Goal: Information Seeking & Learning: Learn about a topic

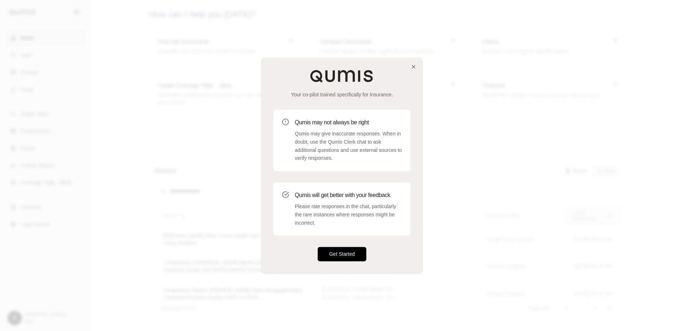
click at [339, 260] on button "Get Started" at bounding box center [342, 254] width 49 height 14
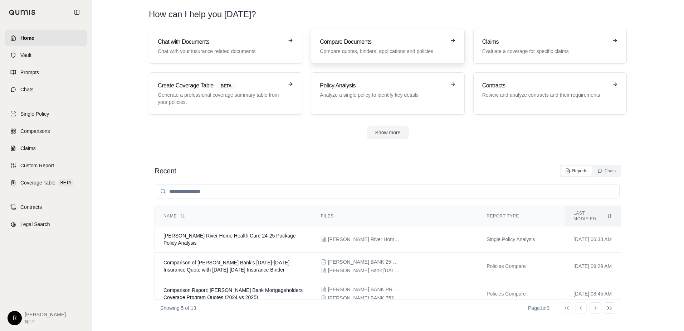
click at [355, 53] on p "Compare quotes, binders, applications and policies" at bounding box center [383, 51] width 126 height 7
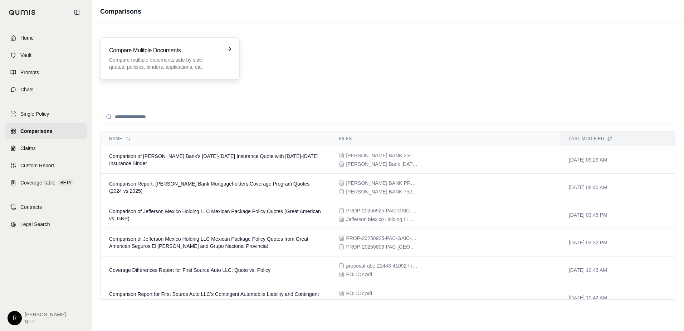
click at [230, 59] on div "Compare Mulitple Documents Compare multiple documents side by side: quotes, pol…" at bounding box center [170, 58] width 122 height 24
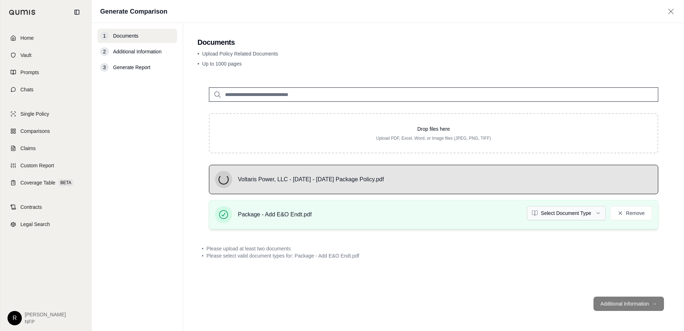
click at [578, 215] on html "Home Vault Prompts Chats Single Policy Comparisons Claims Custom Report Coverag…" at bounding box center [342, 165] width 684 height 331
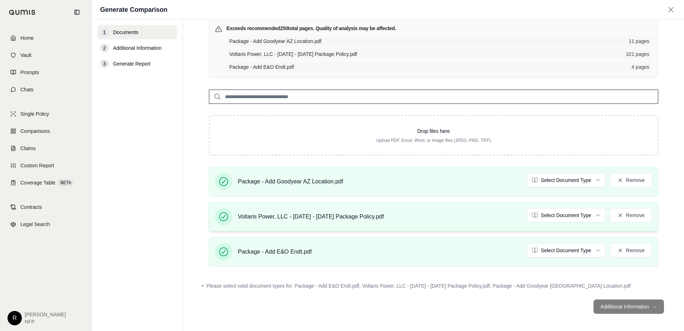
scroll to position [57, 0]
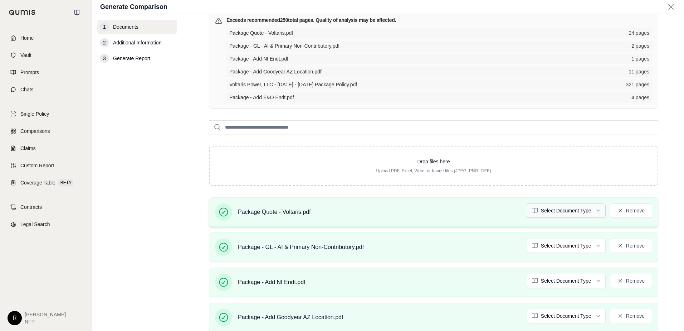
click at [534, 211] on html "Home Vault Prompts Chats Single Policy Comparisons Claims Custom Report Coverag…" at bounding box center [342, 165] width 684 height 331
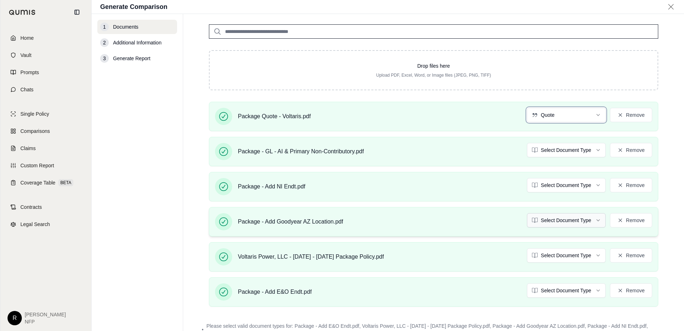
scroll to position [164, 0]
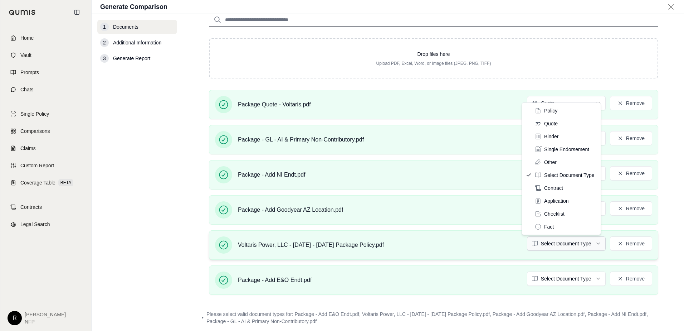
click at [550, 240] on html "Home Vault Prompts Chats Single Policy Comparisons Claims Custom Report Coverag…" at bounding box center [342, 165] width 684 height 331
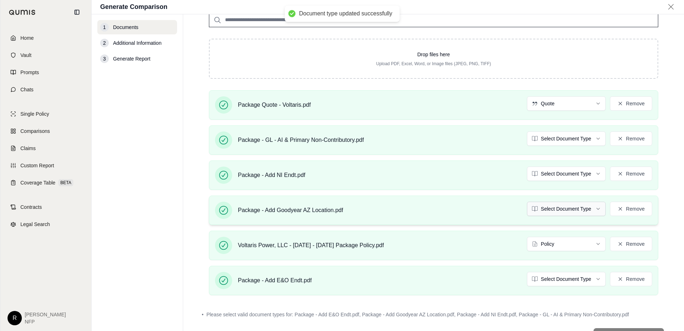
click at [556, 210] on html "Document type updated successfully Home Vault Prompts Chats Single Policy Compa…" at bounding box center [342, 165] width 684 height 331
click at [161, 224] on div "1 Documents 2 Additional Information 3 Generate Report" at bounding box center [137, 172] width 80 height 305
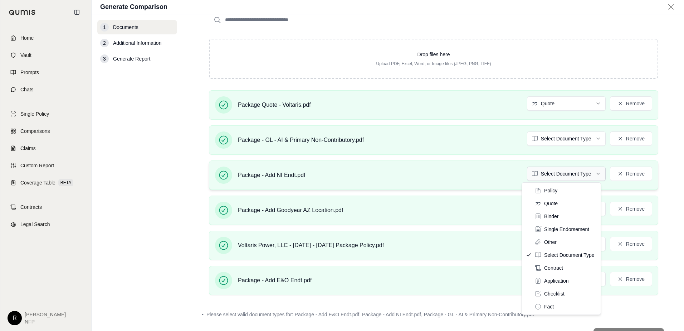
click at [562, 173] on html "Home Vault Prompts Chats Single Policy Comparisons Claims Custom Report Coverag…" at bounding box center [342, 165] width 684 height 331
drag, startPoint x: 559, startPoint y: 230, endPoint x: 557, endPoint y: 188, distance: 41.9
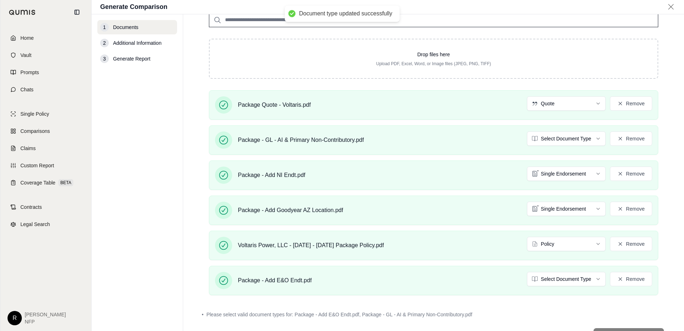
click at [552, 139] on html "Document type updated successfully Home Vault Prompts Chats Single Policy Compa…" at bounding box center [342, 165] width 684 height 331
click at [551, 280] on html "Document type updated successfully Document type updated successfully Home Vaul…" at bounding box center [342, 165] width 684 height 331
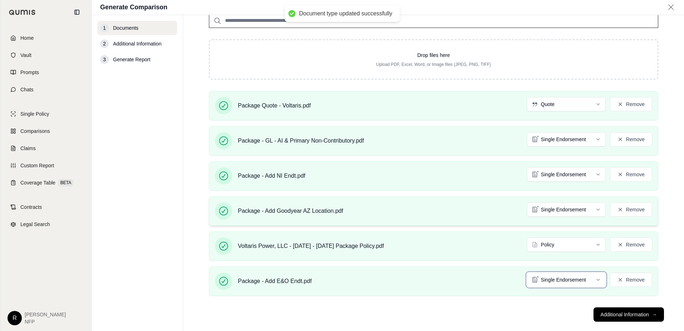
scroll to position [175, 0]
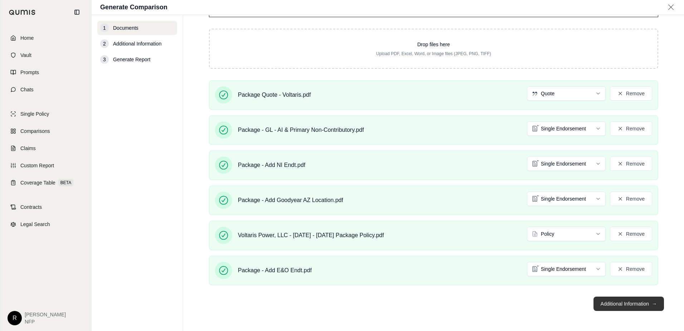
click at [608, 304] on button "Additional Information →" at bounding box center [629, 303] width 70 height 14
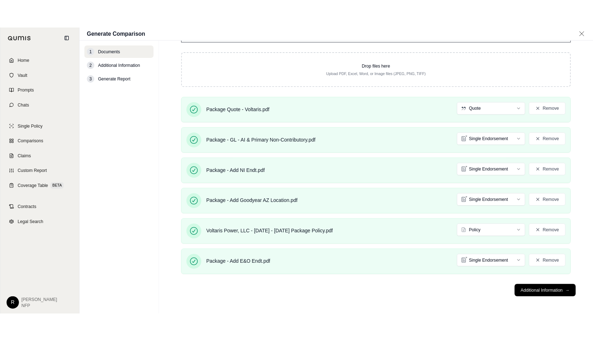
scroll to position [0, 0]
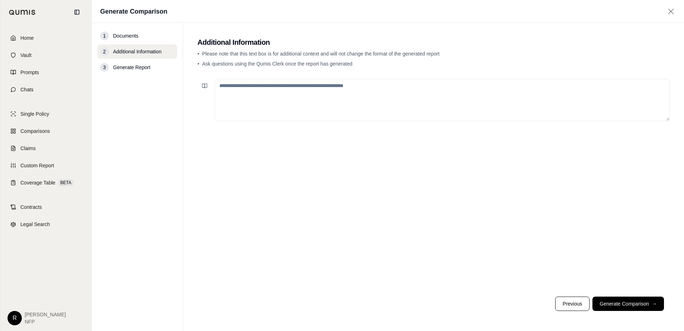
click at [365, 108] on textarea at bounding box center [442, 100] width 455 height 42
type textarea "**********"
click at [642, 305] on button "Generate Comparison →" at bounding box center [629, 303] width 72 height 14
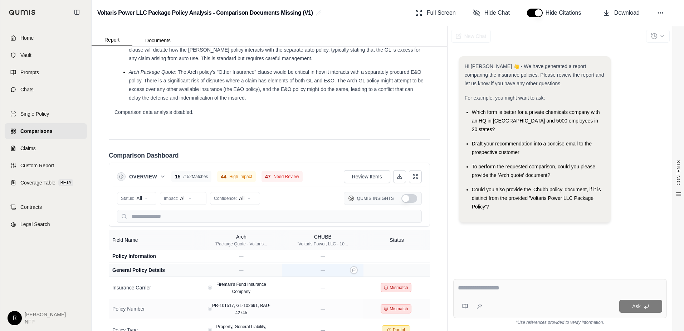
scroll to position [1568, 0]
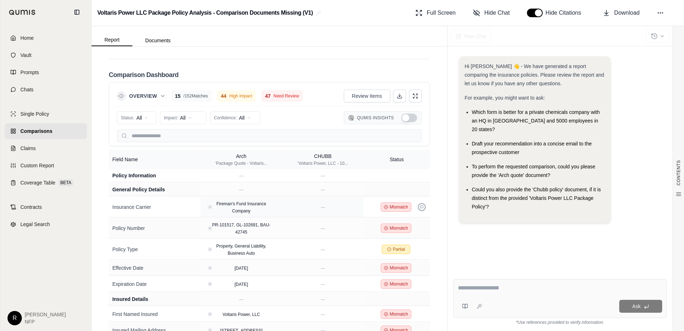
click at [420, 208] on icon at bounding box center [421, 206] width 3 height 3
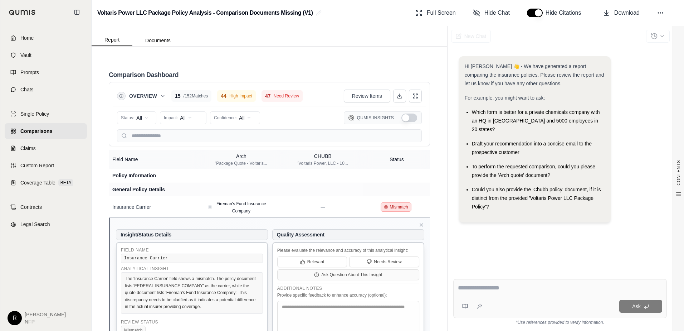
scroll to position [1603, 0]
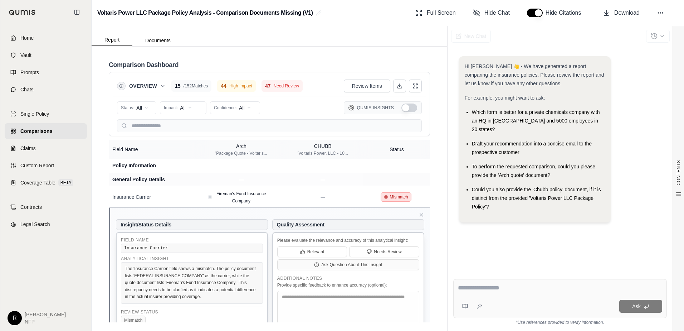
click at [420, 217] on div "Insight/Status Details Field Name Insurance Carrier Analytical Insight The 'Ins…" at bounding box center [269, 283] width 321 height 150
click at [420, 215] on icon at bounding box center [421, 214] width 3 height 3
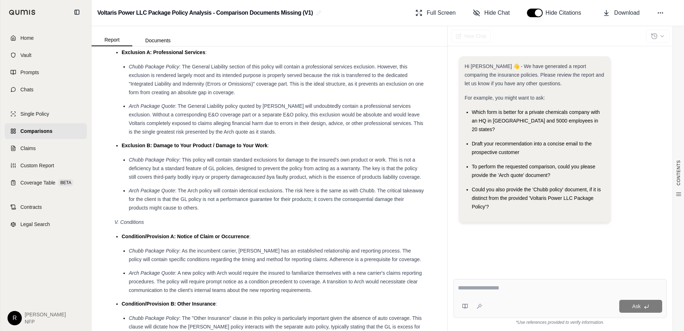
scroll to position [1210, 0]
click at [157, 42] on button "Documents" at bounding box center [157, 40] width 51 height 11
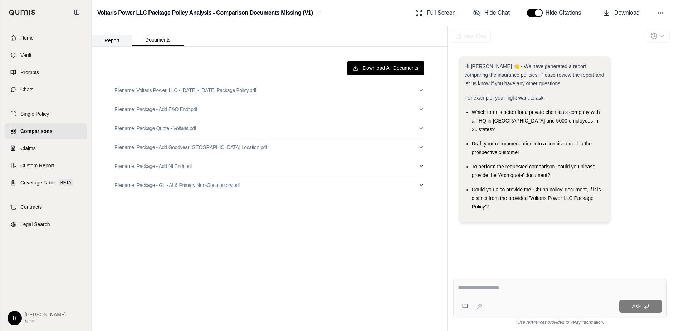
click at [115, 42] on button "Report" at bounding box center [112, 40] width 41 height 11
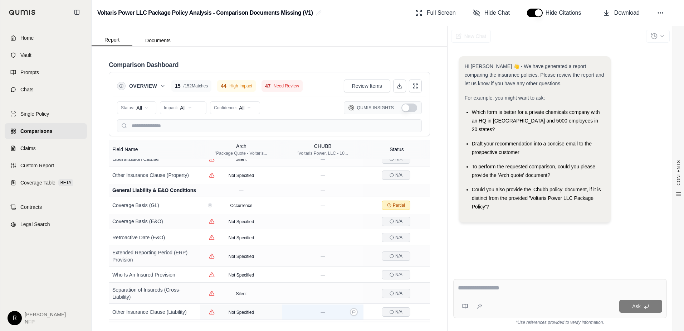
scroll to position [2574, 0]
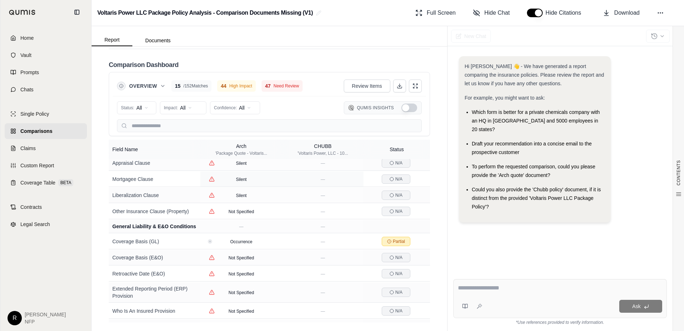
click at [555, 241] on div "Hi [PERSON_NAME] 👋 - We have generated a report comparing the insurance policie…" at bounding box center [560, 158] width 214 height 217
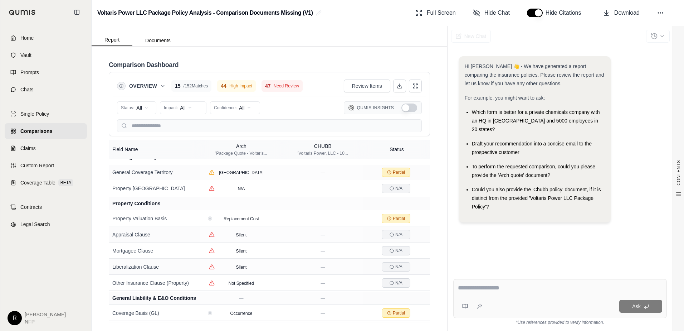
scroll to position [1603, 0]
click at [520, 233] on div "Hi [PERSON_NAME] 👋 - We have generated a report comparing the insurance policie…" at bounding box center [560, 158] width 214 height 217
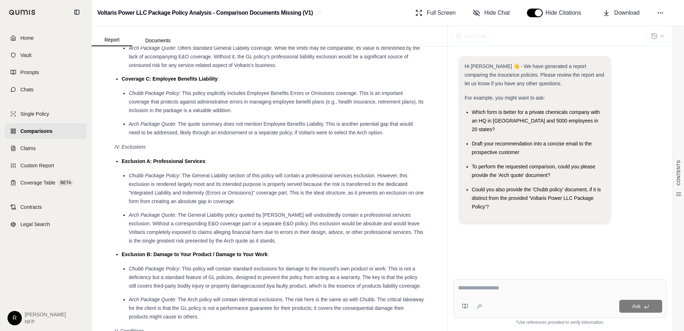
scroll to position [1031, 0]
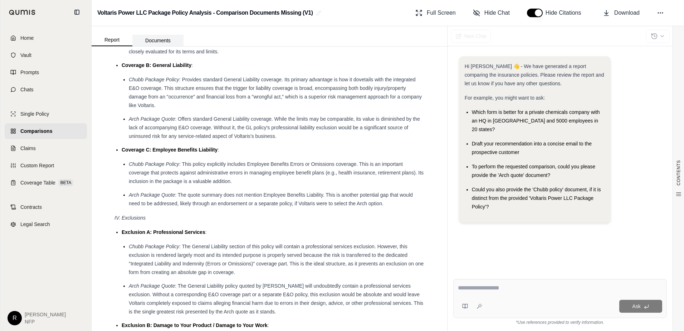
click at [159, 39] on button "Documents" at bounding box center [157, 40] width 51 height 11
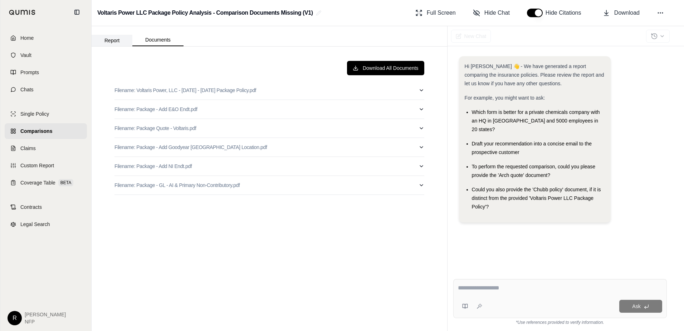
click at [118, 43] on button "Report" at bounding box center [112, 40] width 41 height 11
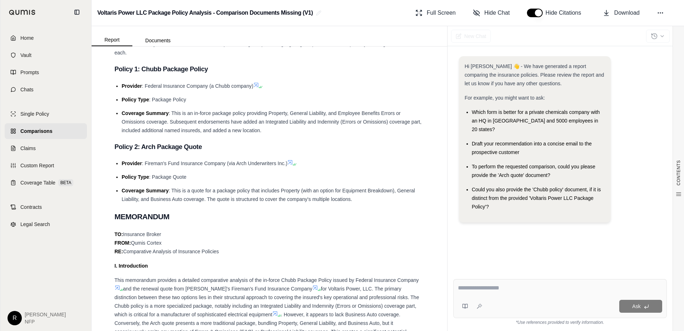
scroll to position [394, 0]
click at [487, 283] on div "Ask" at bounding box center [560, 298] width 214 height 39
type textarea "**********"
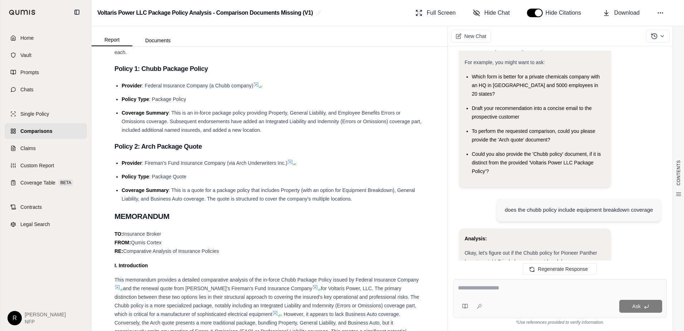
scroll to position [36, 0]
click at [506, 205] on div "does the chubb policy include equipment breakdown coverage" at bounding box center [579, 209] width 148 height 9
drag, startPoint x: 506, startPoint y: 200, endPoint x: 652, endPoint y: 204, distance: 145.7
click at [652, 205] on div "does the chubb policy include equipment breakdown coverage" at bounding box center [579, 209] width 148 height 9
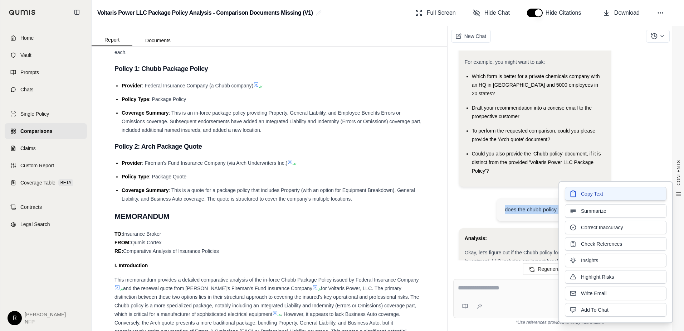
copy div "does the chubb policy include equipment breakdown coverage"
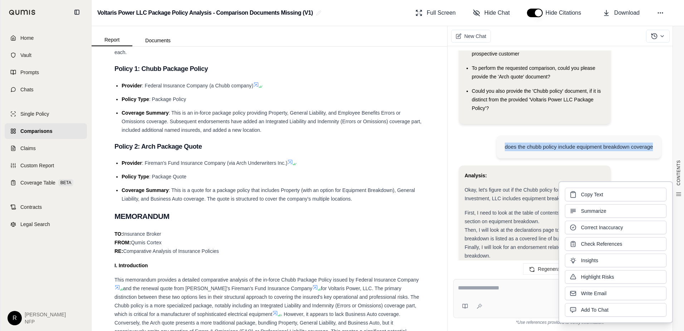
scroll to position [322, 0]
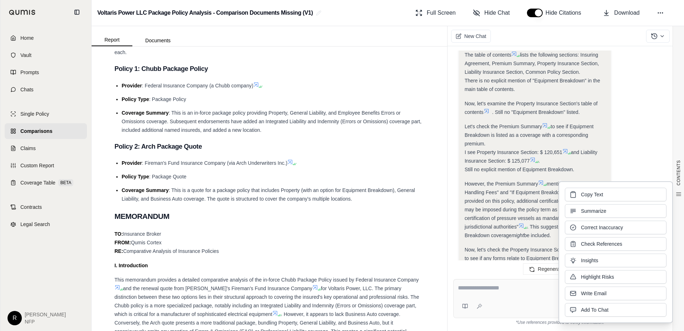
click at [495, 286] on textarea at bounding box center [560, 287] width 204 height 9
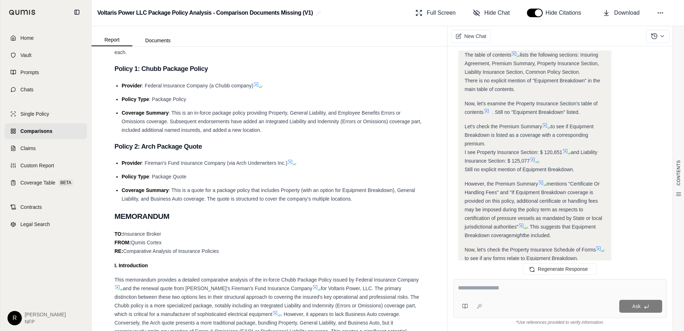
paste textarea "**********"
click at [543, 287] on textarea "**********" at bounding box center [560, 287] width 204 height 9
type textarea "**********"
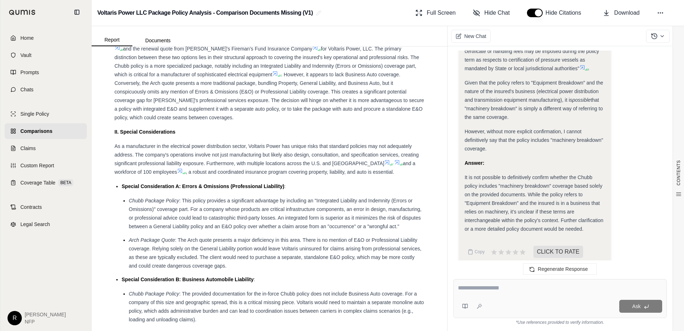
scroll to position [537, 0]
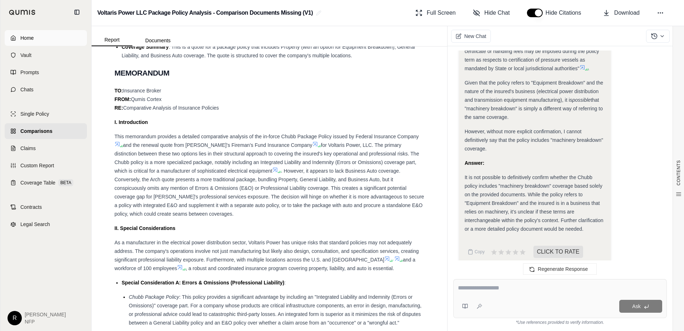
click at [72, 43] on link "Home" at bounding box center [46, 38] width 82 height 16
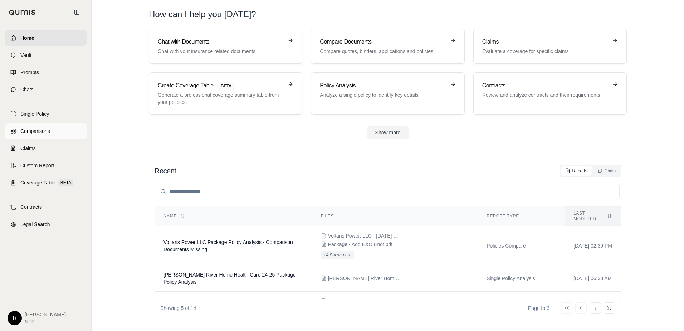
click at [70, 128] on link "Comparisons" at bounding box center [46, 131] width 82 height 16
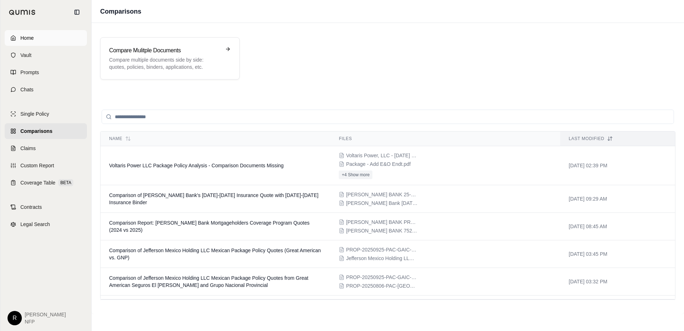
click at [65, 38] on link "Home" at bounding box center [46, 38] width 82 height 16
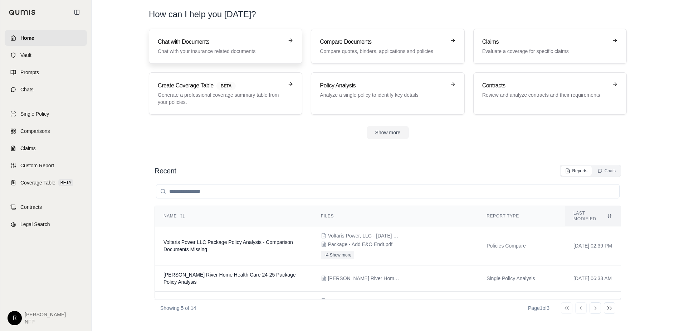
click at [284, 40] on div "Chat with Documents Chat with your insurance related documents" at bounding box center [226, 46] width 136 height 17
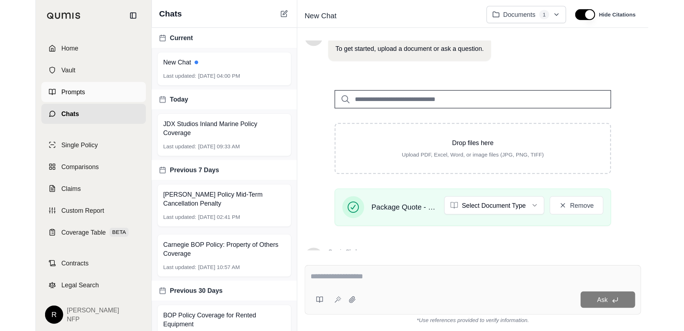
scroll to position [57, 0]
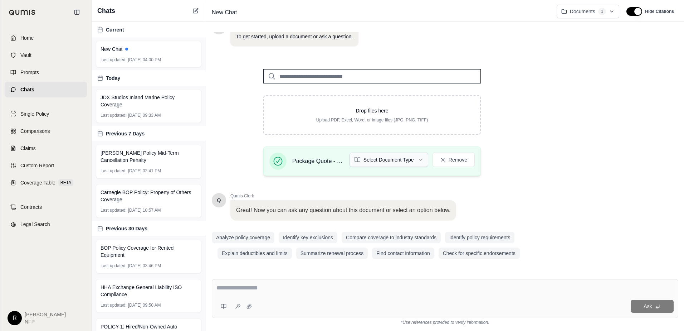
click at [399, 159] on html "Home Vault Prompts Chats Single Policy Comparisons Claims Custom Report Coverag…" at bounding box center [342, 165] width 684 height 331
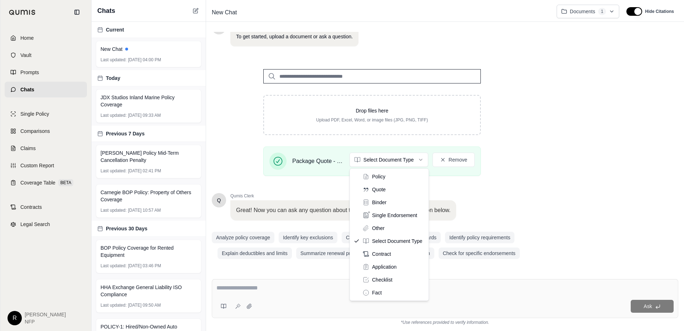
drag, startPoint x: 399, startPoint y: 193, endPoint x: 406, endPoint y: 196, distance: 7.5
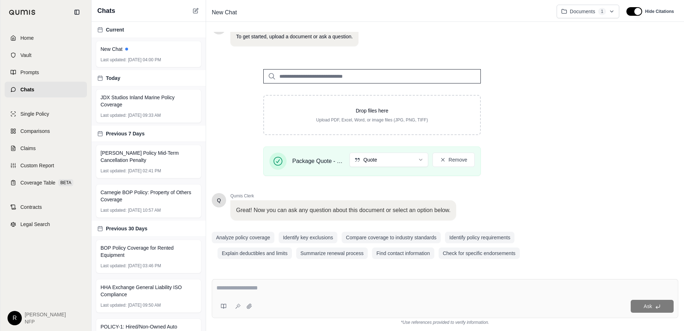
click at [372, 280] on div "Ask" at bounding box center [445, 298] width 467 height 39
type textarea "**********"
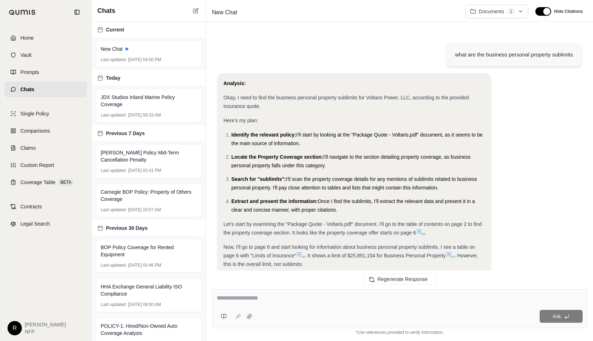
scroll to position [299, 0]
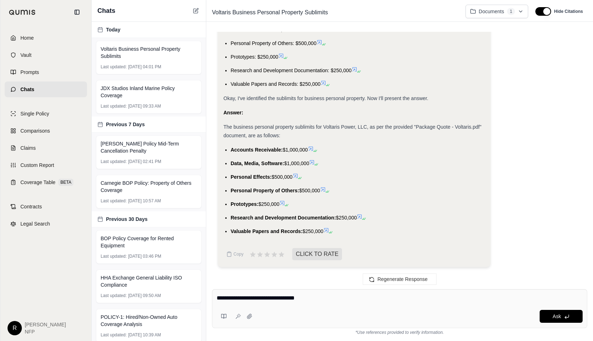
type textarea "**********"
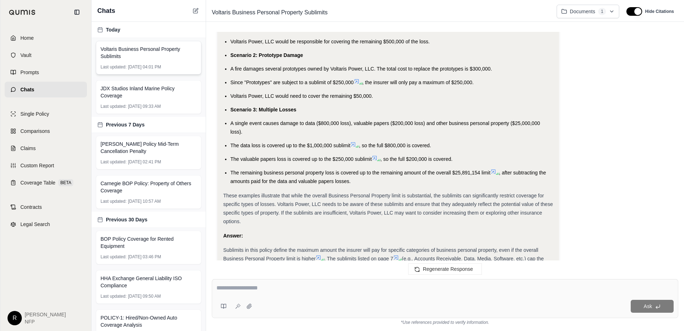
scroll to position [669, 0]
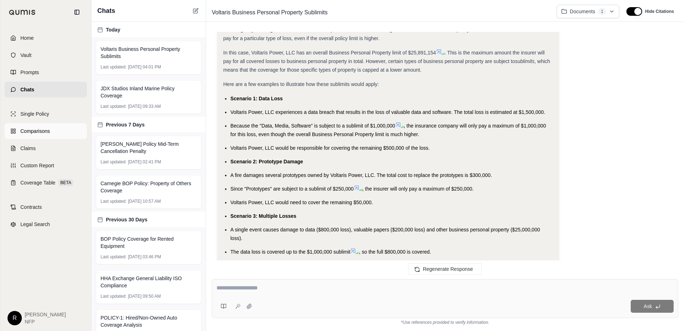
click at [40, 131] on span "Comparisons" at bounding box center [34, 130] width 29 height 7
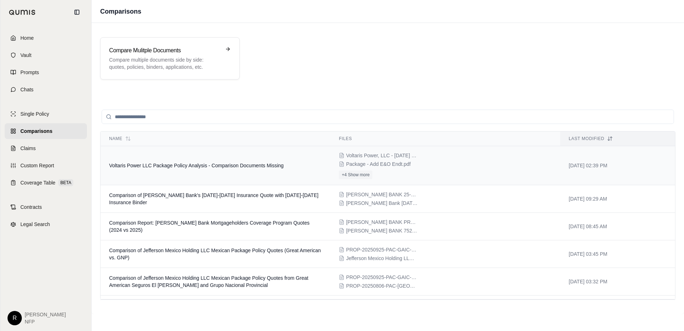
click at [239, 167] on span "Voltaris Power LLC Package Policy Analysis - Comparison Documents Missing" at bounding box center [196, 165] width 175 height 6
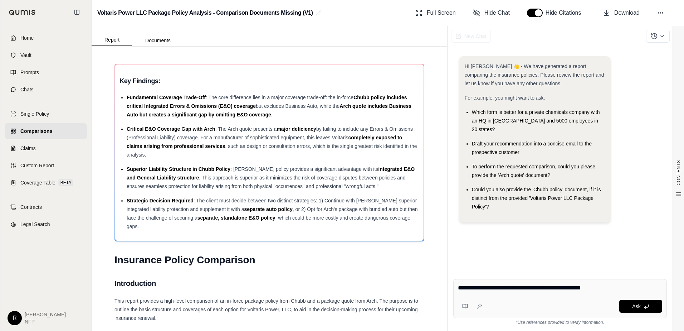
type textarea "**********"
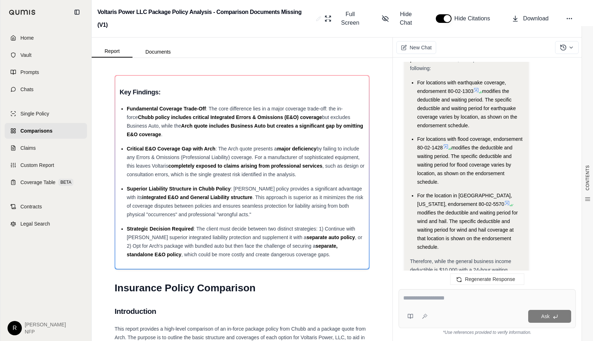
scroll to position [1073, 0]
